Goal: Ask a question

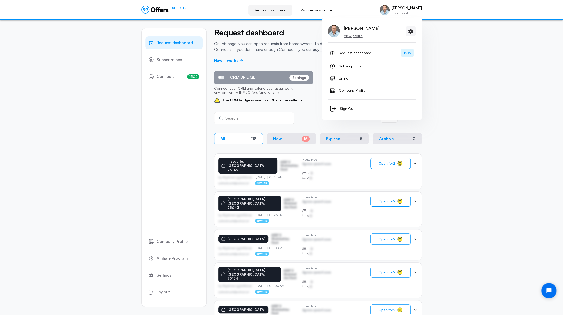
click at [358, 36] on p "View profile" at bounding box center [361, 35] width 35 height 5
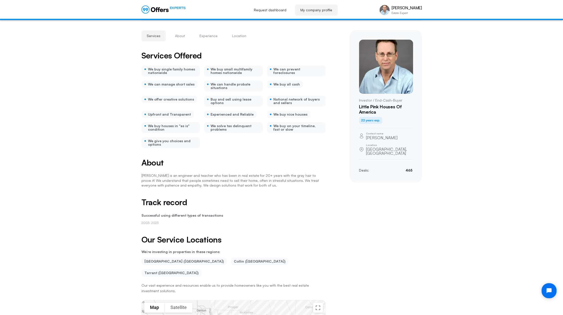
click at [314, 10] on link "My company profile" at bounding box center [316, 10] width 43 height 11
click at [179, 36] on button "About" at bounding box center [180, 35] width 21 height 11
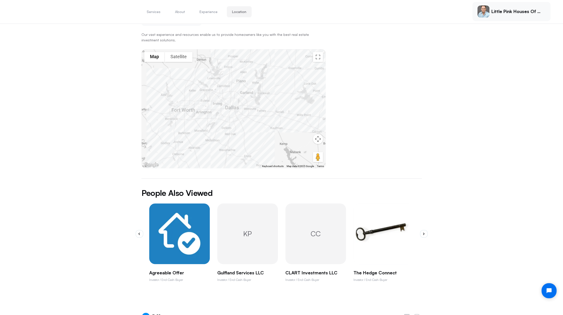
scroll to position [300, 0]
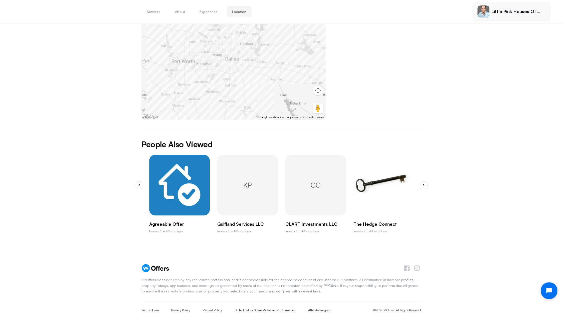
click at [549, 290] on icon "Open chat widget" at bounding box center [552, 291] width 8 height 8
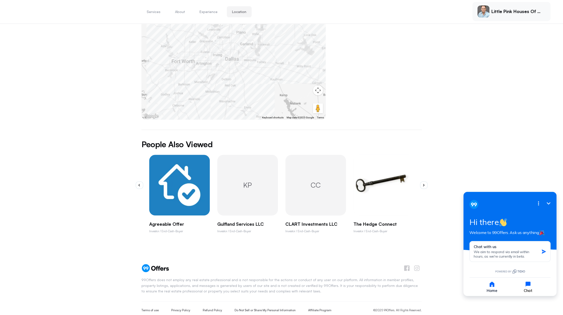
click at [529, 282] on icon "button" at bounding box center [528, 283] width 5 height 5
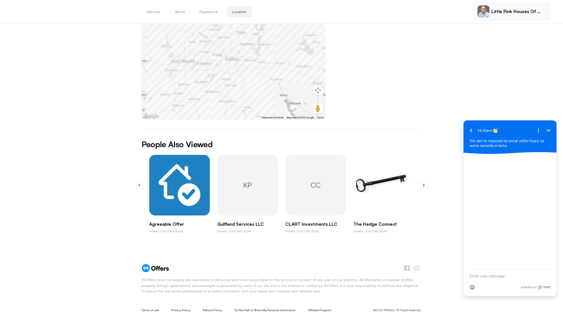
click at [484, 276] on textarea "New message" at bounding box center [510, 275] width 81 height 13
click at [481, 272] on textarea "How od I change the email address used on my account?" at bounding box center [504, 273] width 69 height 18
click at [515, 276] on textarea "How do I change the email address used on my account?" at bounding box center [504, 273] width 69 height 18
click at [509, 276] on textarea "How do I change the email address used on my account? [PERSON_NAME]" at bounding box center [504, 273] width 69 height 18
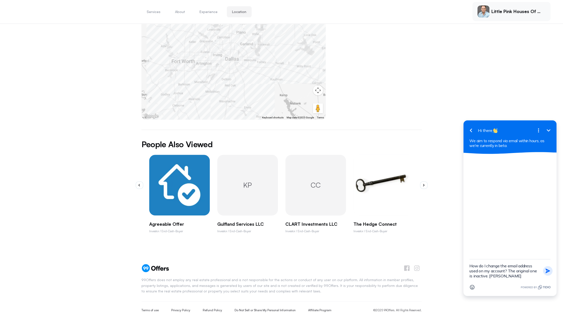
type textarea "How do I change the email address used on my account? The original one is inact…"
click at [548, 270] on icon "button" at bounding box center [548, 270] width 5 height 5
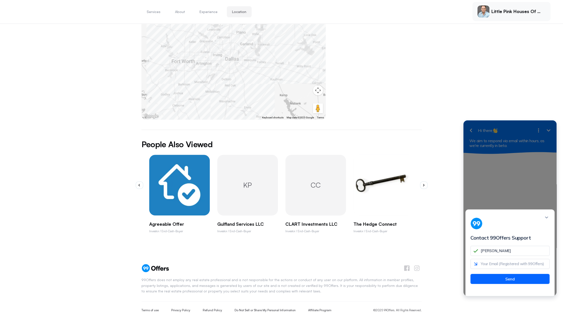
type input "[PERSON_NAME]"
click at [546, 229] on div at bounding box center [510, 223] width 79 height 12
click at [497, 269] on input "email" at bounding box center [510, 264] width 79 height 10
type input "[PERSON_NAME][EMAIL_ADDRESS][DOMAIN_NAME]"
click at [511, 282] on button "Send" at bounding box center [510, 279] width 79 height 10
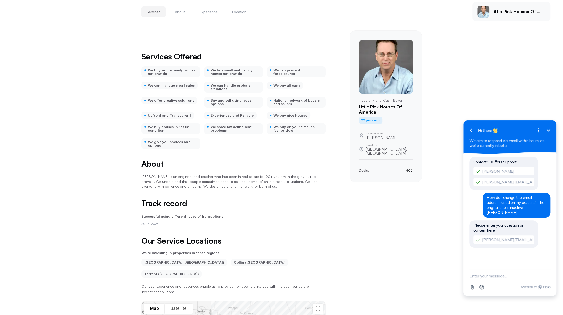
scroll to position [151, 0]
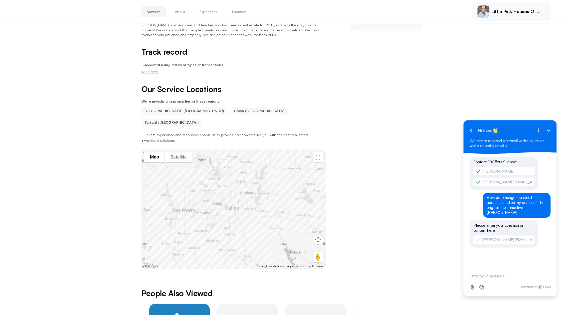
click at [515, 13] on p "Little Pink Houses of America" at bounding box center [517, 12] width 50 height 6
click at [539, 13] on p "Little Pink Houses of America" at bounding box center [517, 12] width 50 height 6
click at [503, 12] on p "Little Pink Houses of America" at bounding box center [517, 12] width 50 height 6
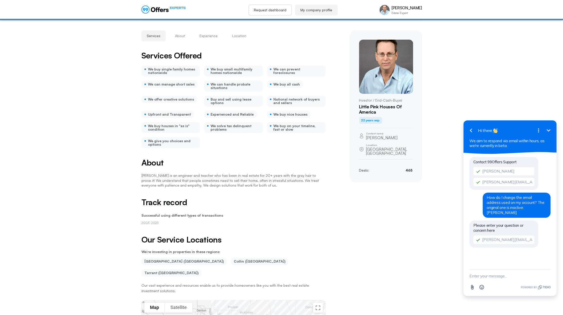
click at [273, 10] on link "Request dashboard" at bounding box center [270, 10] width 44 height 11
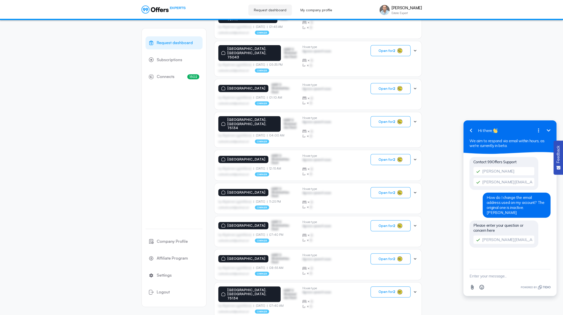
scroll to position [190, 0]
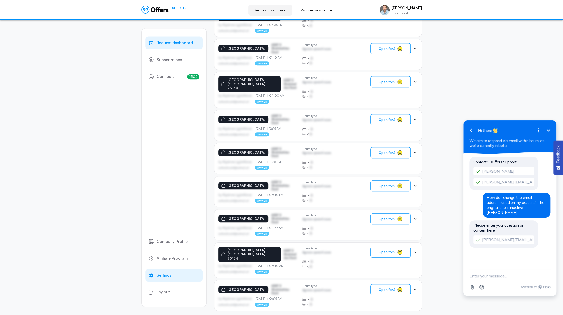
click at [159, 276] on span "Settings" at bounding box center [164, 275] width 15 height 7
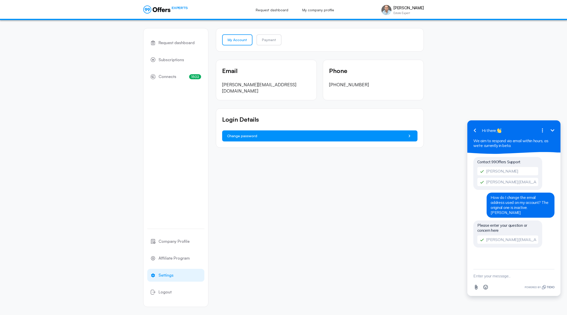
click at [255, 133] on span "Change password" at bounding box center [242, 136] width 30 height 6
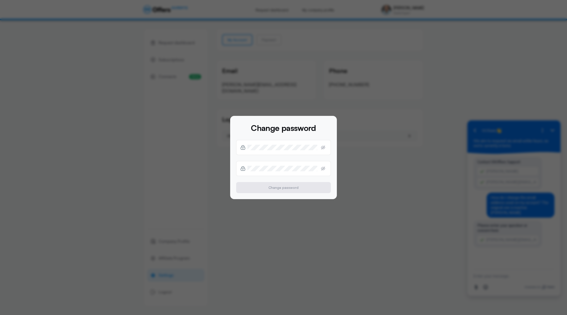
click at [428, 181] on div at bounding box center [283, 157] width 567 height 315
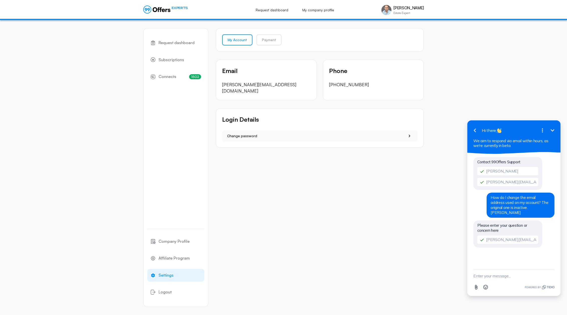
click at [485, 279] on textarea "New message" at bounding box center [513, 275] width 81 height 13
click at [484, 277] on textarea "please respond to my other email: [EMAIL_ADDRESS][DOMAIN_NAME]" at bounding box center [507, 273] width 69 height 18
type textarea "please respond to my other email: [EMAIL_ADDRESS][DOMAIN_NAME]"
click at [552, 273] on icon "button" at bounding box center [552, 273] width 5 height 5
click at [319, 10] on link "My company profile" at bounding box center [318, 10] width 43 height 11
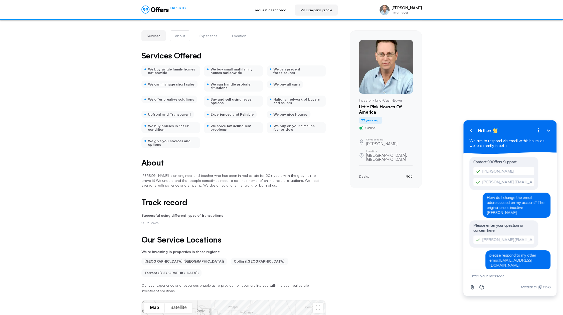
click at [179, 36] on button "About" at bounding box center [180, 35] width 21 height 11
click at [207, 33] on button "Experience" at bounding box center [208, 35] width 29 height 11
click at [279, 9] on link "Request dashboard" at bounding box center [270, 10] width 44 height 11
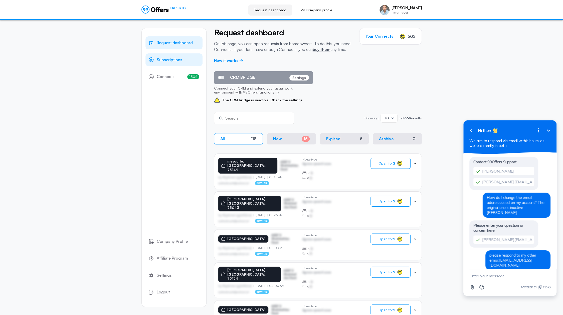
click at [175, 59] on span "Subscriptions" at bounding box center [170, 60] width 26 height 7
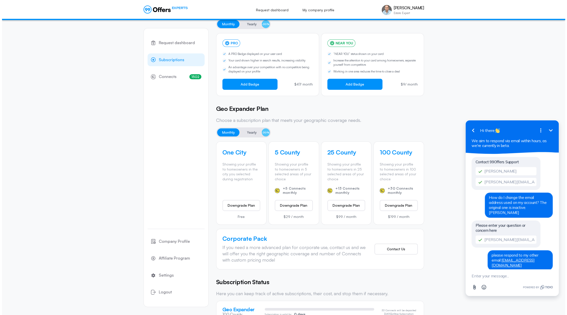
scroll to position [65, 0]
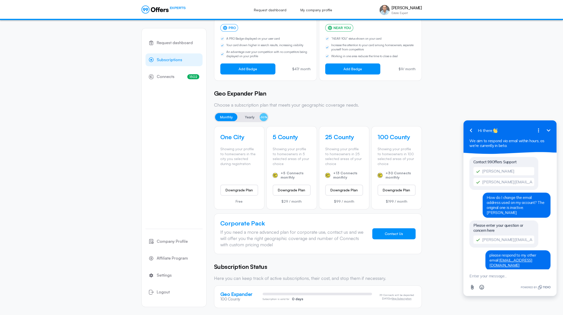
click at [392, 232] on button "Contact Us" at bounding box center [393, 233] width 43 height 11
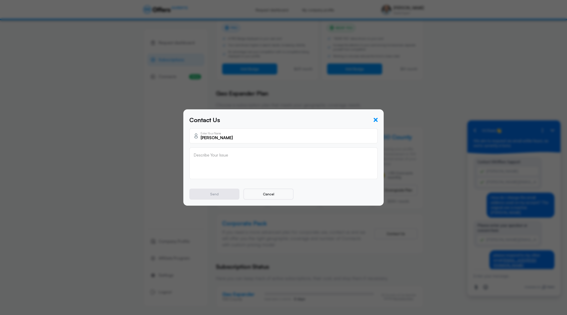
click at [376, 119] on icon "button" at bounding box center [376, 120] width 4 height 4
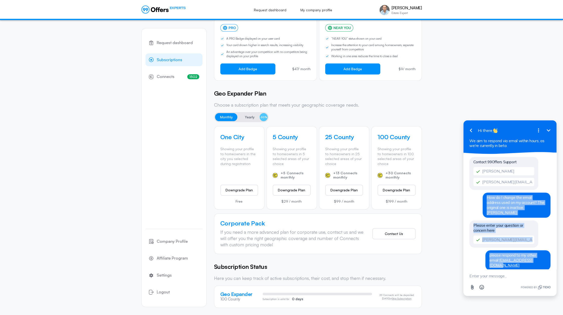
drag, startPoint x: 486, startPoint y: 196, endPoint x: 542, endPoint y: 258, distance: 83.7
click at [542, 258] on div "Contact 99Offers Support [PERSON_NAME] [PERSON_NAME][EMAIL_ADDRESS][DOMAIN_NAME…" at bounding box center [510, 216] width 81 height 120
copy div "How do I change the email address used on my account? The original one is inact…"
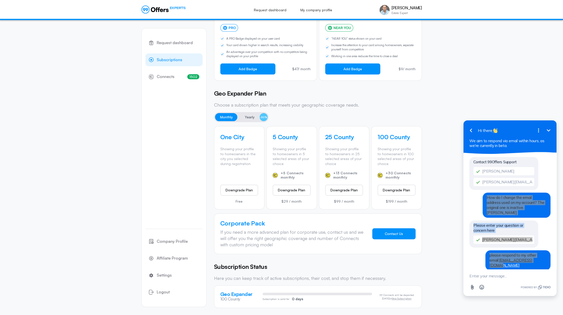
click at [396, 232] on button "Contact Us" at bounding box center [393, 233] width 43 height 11
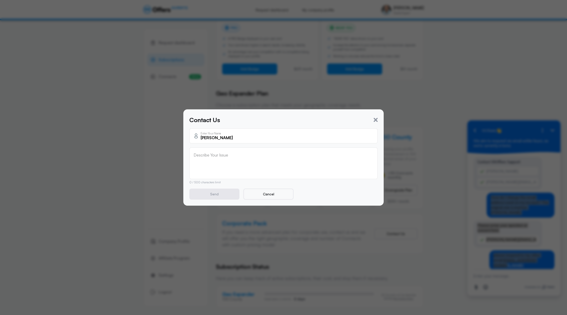
click at [215, 158] on textarea at bounding box center [284, 163] width 180 height 20
paste textarea "How do I change the email address used on my account? The original one is inact…"
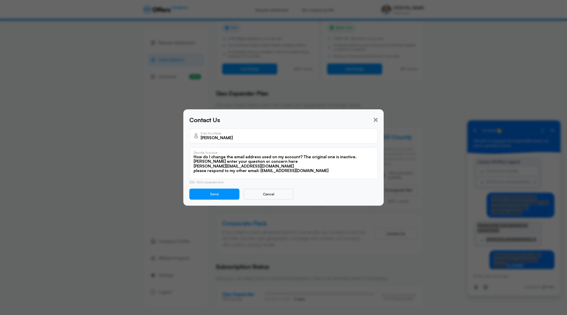
click at [213, 161] on textarea "How do I change the email address used on my account? The original one is inact…" at bounding box center [284, 164] width 180 height 20
drag, startPoint x: 276, startPoint y: 165, endPoint x: 191, endPoint y: 166, distance: 85.7
click at [191, 166] on div "How do I change the email address used on my account? The original one is inact…" at bounding box center [283, 163] width 188 height 32
click at [194, 170] on textarea "How do I change the email address used on my account? The original one is inact…" at bounding box center [284, 164] width 180 height 20
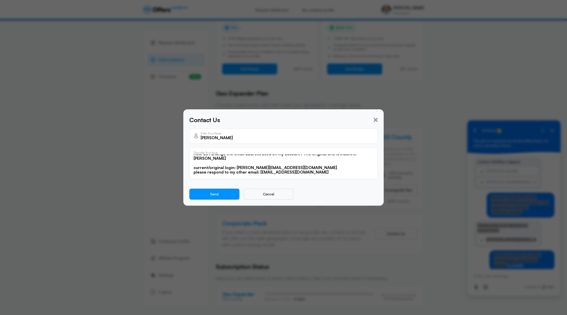
click at [193, 172] on div "How do I change the email address used on my account? The original one is inact…" at bounding box center [283, 163] width 188 height 32
click at [193, 174] on div "How do I change the email address used on my account? The original one is inact…" at bounding box center [283, 163] width 188 height 32
click at [194, 173] on textarea "How do I change the email address used on my account? The original one is inact…" at bounding box center [284, 164] width 180 height 20
type textarea "How do I change the email address used on my account? The original one is inact…"
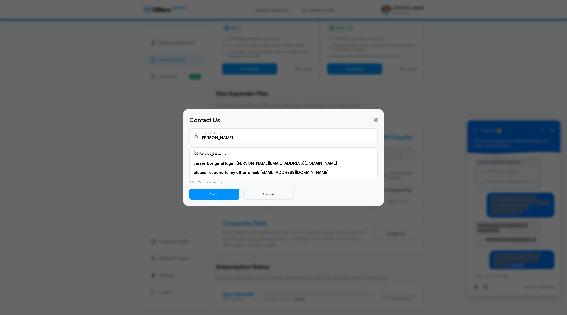
drag, startPoint x: 309, startPoint y: 174, endPoint x: 188, endPoint y: 163, distance: 122.3
click at [188, 163] on div "Contact Us [PERSON_NAME] Enter Your Name How do I change the email address used…" at bounding box center [283, 157] width 200 height 96
drag, startPoint x: 193, startPoint y: 161, endPoint x: 309, endPoint y: 174, distance: 117.2
click at [309, 174] on div "How do I change the email address used on my account? The original one is inact…" at bounding box center [283, 163] width 188 height 32
click at [215, 194] on button "Send" at bounding box center [214, 193] width 50 height 11
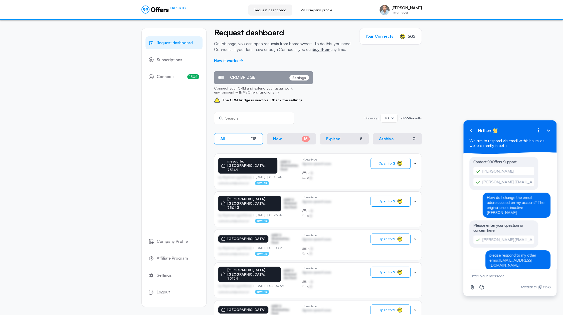
click at [281, 140] on p "New" at bounding box center [277, 138] width 9 height 5
click at [84, 51] on div "Request dashboard Subscriptions 1502 Connects 1502 Company Profile Affiliate Pr…" at bounding box center [281, 272] width 563 height 505
